Goal: Use online tool/utility

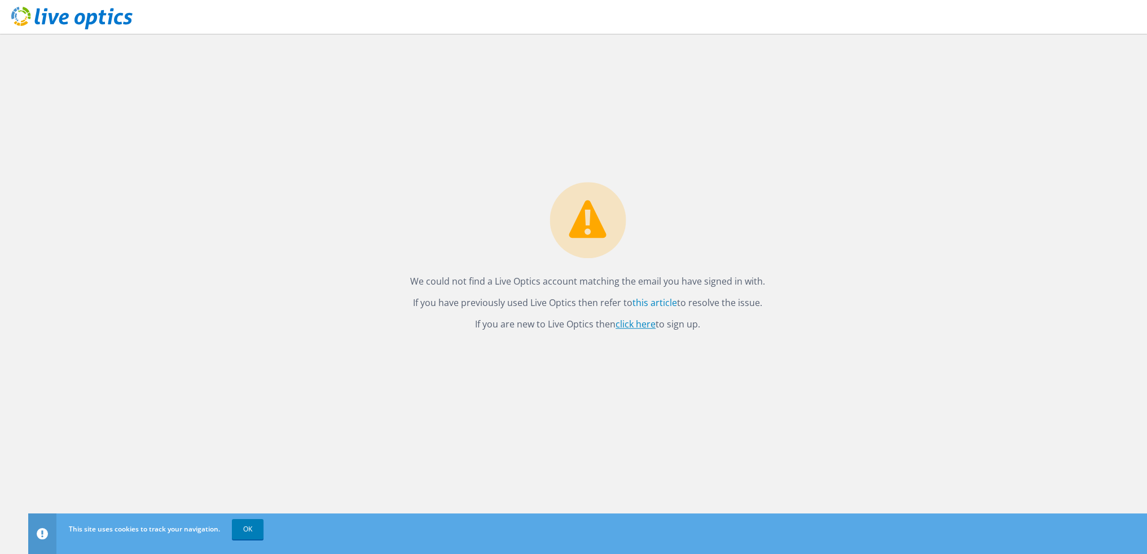
click at [633, 327] on link "click here" at bounding box center [635, 325] width 40 height 12
drag, startPoint x: 792, startPoint y: 239, endPoint x: 796, endPoint y: 224, distance: 15.3
click at [794, 239] on div "We could not find a Live Optics account matching the email you have signed in w…" at bounding box center [587, 294] width 1118 height 521
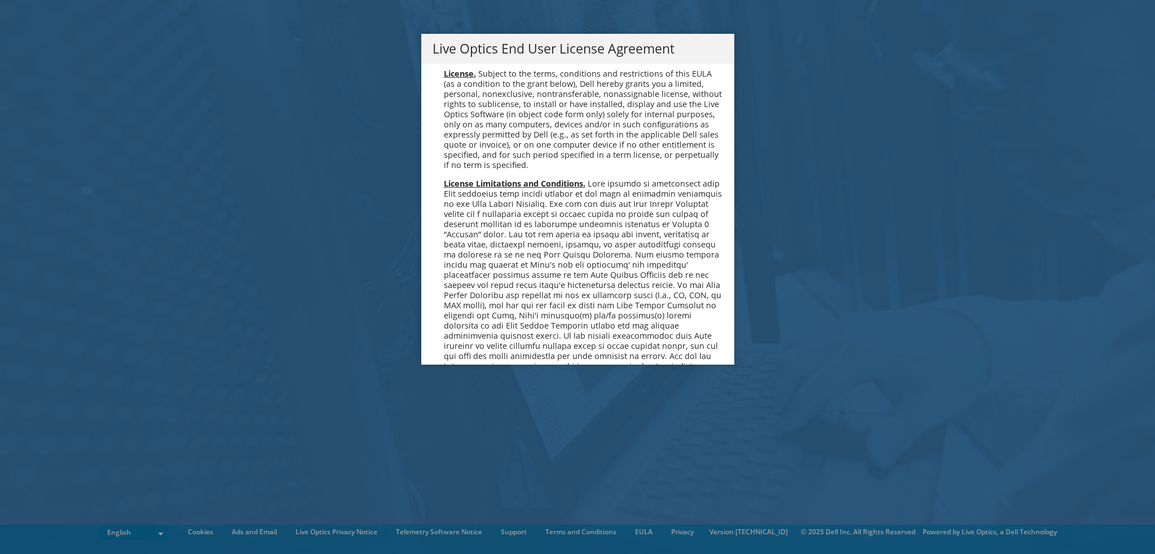
scroll to position [4265, 0]
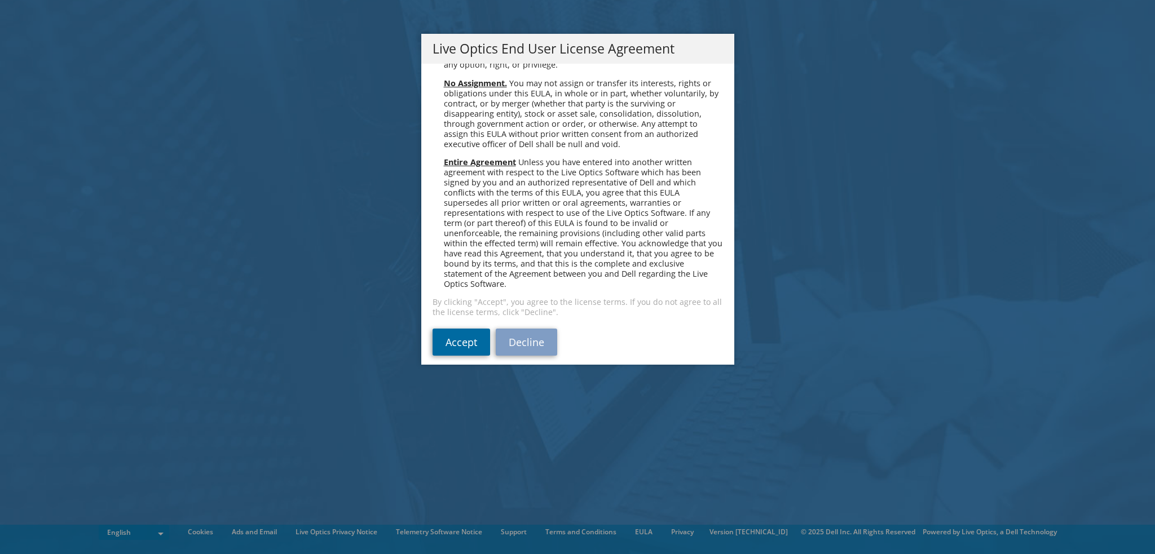
click at [450, 330] on link "Accept" at bounding box center [462, 342] width 58 height 27
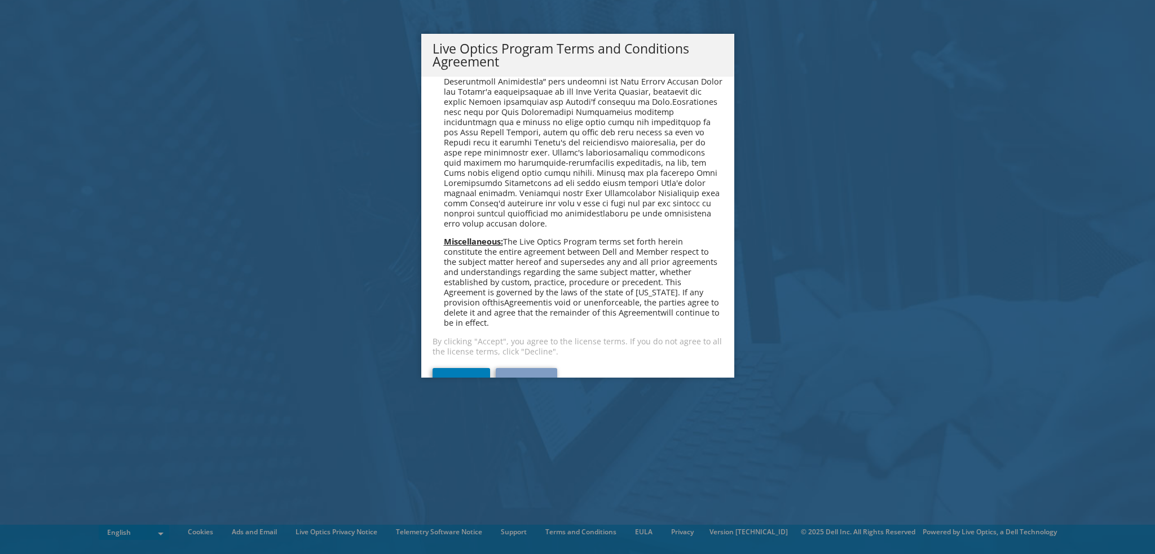
scroll to position [807, 0]
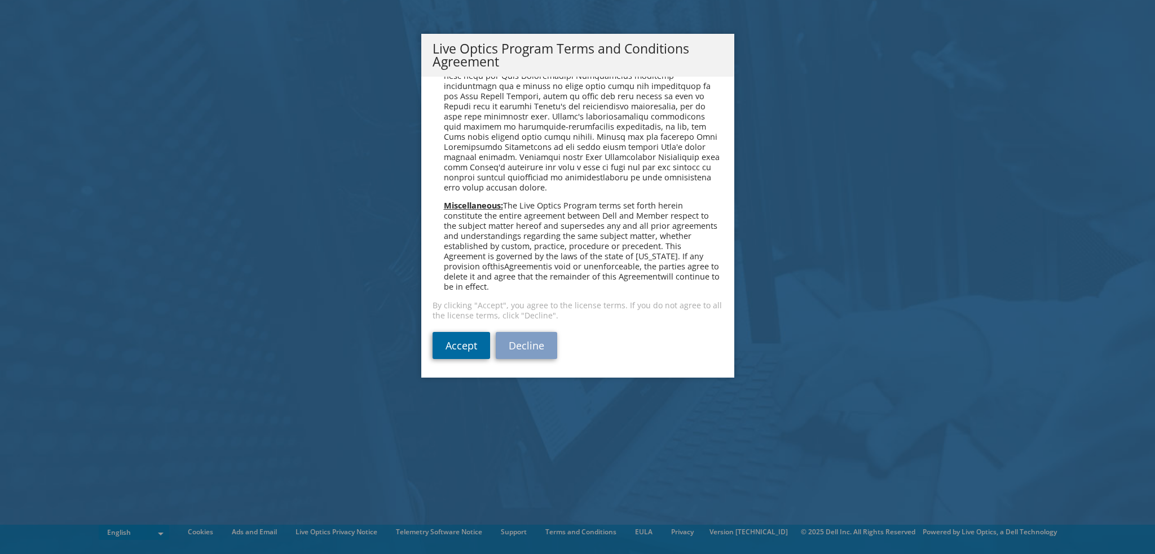
click at [456, 345] on link "Accept" at bounding box center [462, 345] width 58 height 27
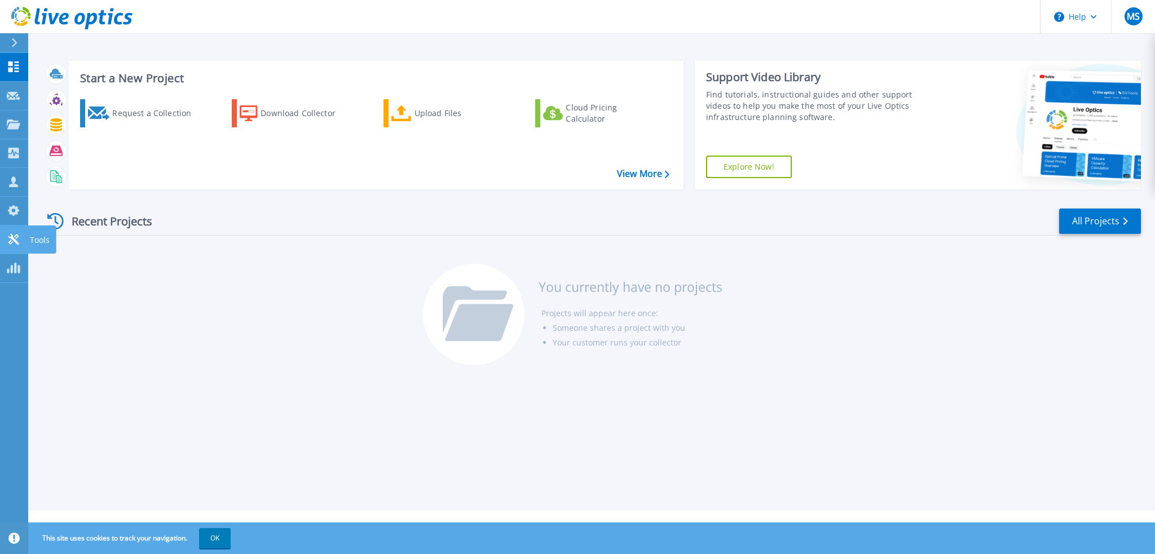
click at [30, 243] on p "Tools" at bounding box center [40, 240] width 20 height 29
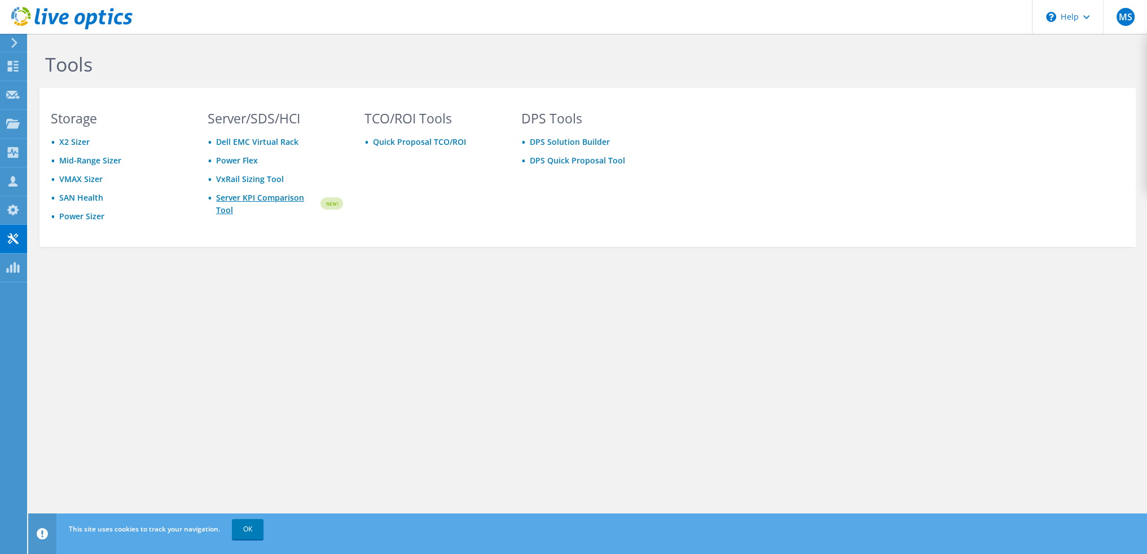
click at [228, 201] on link "Server KPI Comparison Tool" at bounding box center [267, 204] width 103 height 25
click at [13, 36] on div at bounding box center [66, 19] width 133 height 38
click at [11, 43] on icon at bounding box center [14, 43] width 8 height 10
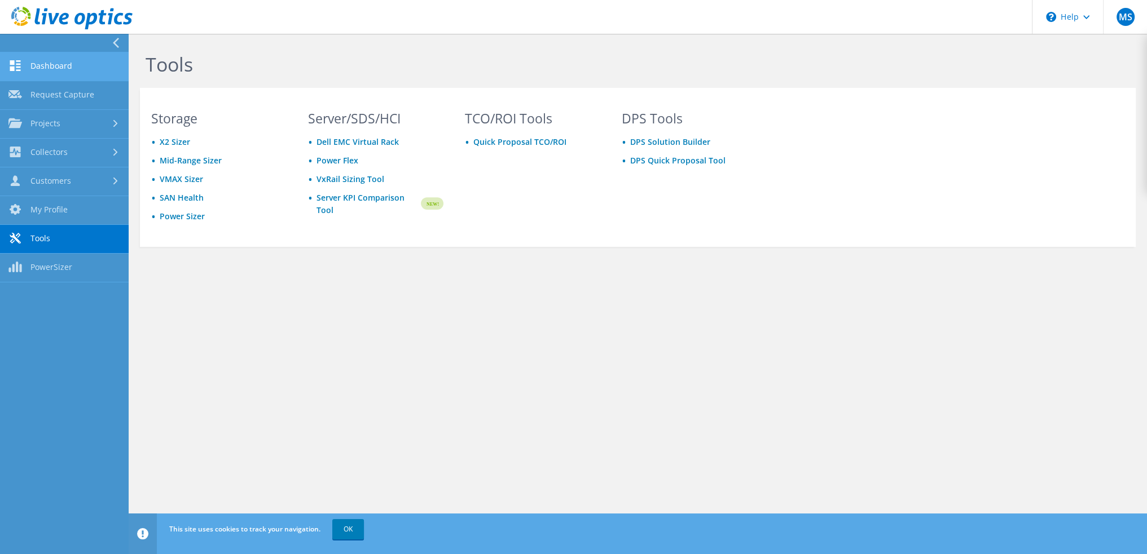
click at [49, 70] on link "Dashboard" at bounding box center [64, 66] width 129 height 29
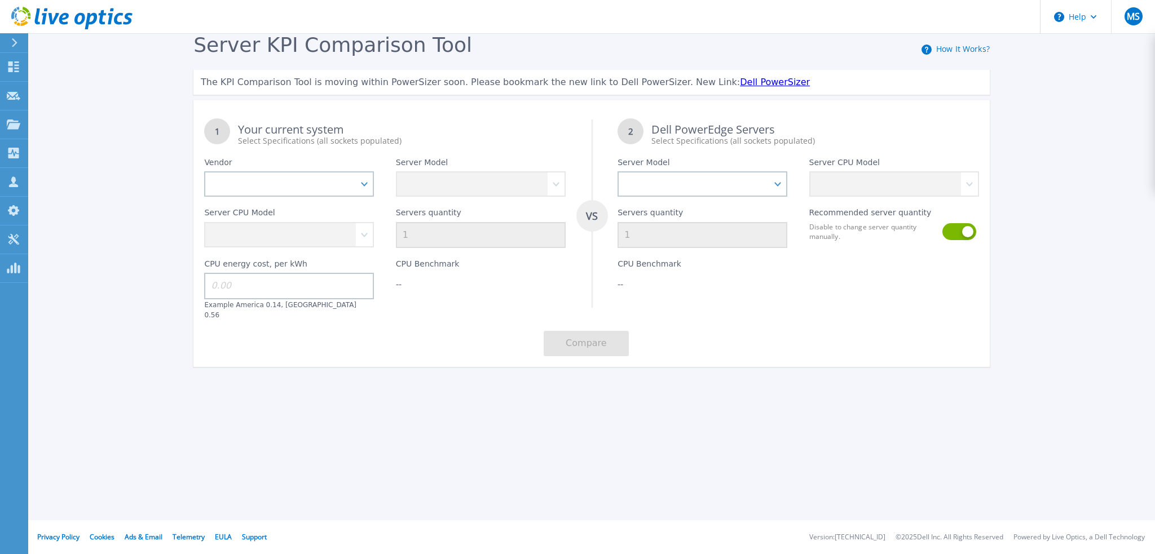
click at [740, 80] on link "Dell PowerSizer" at bounding box center [775, 82] width 70 height 11
